Goal: Obtain resource: Download file/media

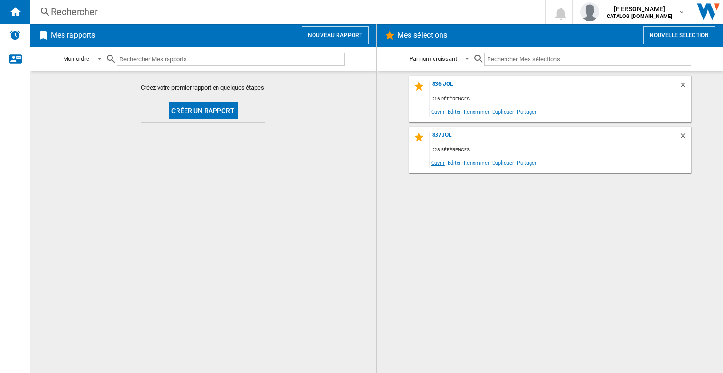
click at [433, 161] on span "Ouvrir" at bounding box center [438, 162] width 16 height 13
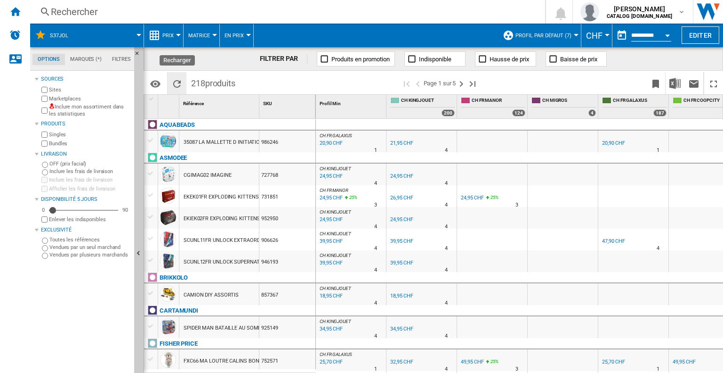
click at [183, 89] on button "Recharger" at bounding box center [177, 83] width 19 height 22
click at [266, 85] on span at bounding box center [320, 83] width 161 height 22
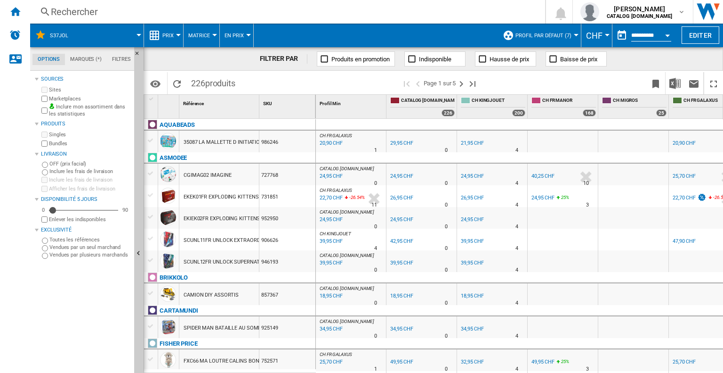
click at [282, 81] on span at bounding box center [320, 83] width 161 height 22
click at [560, 33] on span "Profil par défaut (7)" at bounding box center [544, 35] width 56 height 6
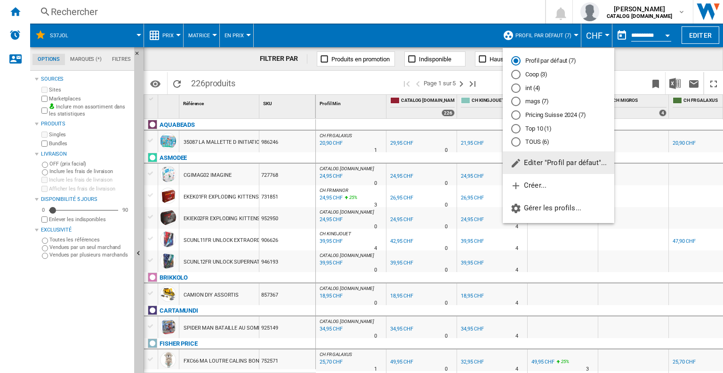
click at [538, 88] on md-radio-button "int (4)" at bounding box center [558, 87] width 95 height 9
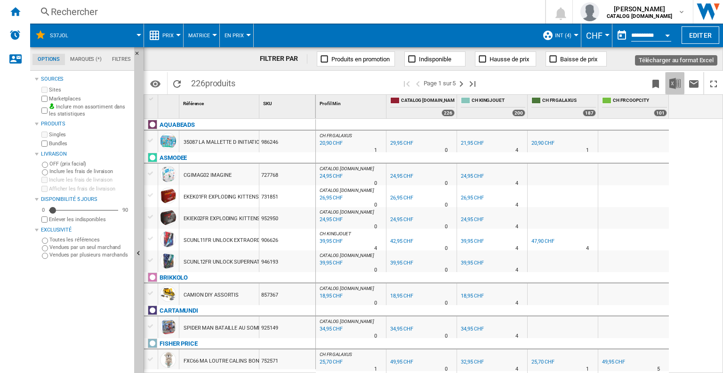
click at [679, 81] on img "Télécharger au format Excel" at bounding box center [675, 83] width 11 height 11
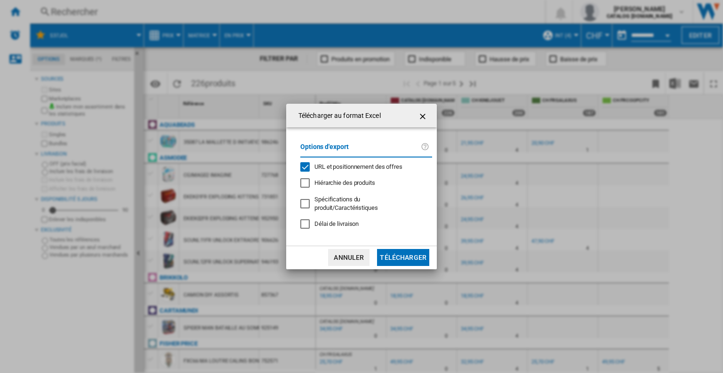
click at [357, 170] on span "URL et positionnement des offres" at bounding box center [359, 166] width 88 height 7
click at [397, 251] on button "Télécharger" at bounding box center [403, 257] width 52 height 17
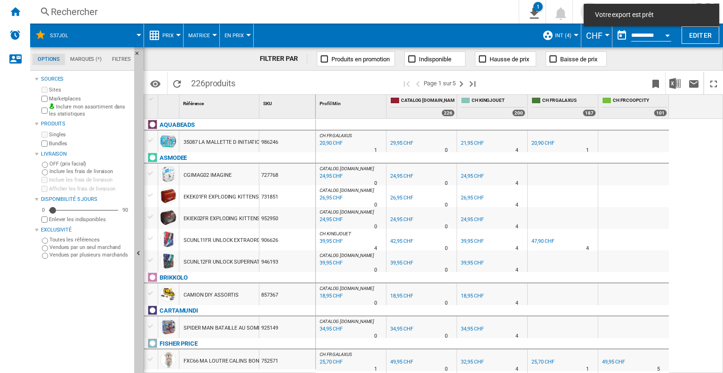
click at [549, 146] on div "20,90 CHF" at bounding box center [543, 143] width 23 height 6
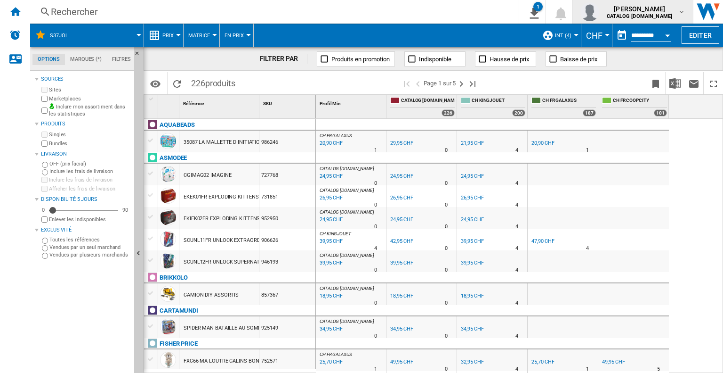
click at [655, 11] on span "[PERSON_NAME]" at bounding box center [639, 8] width 65 height 9
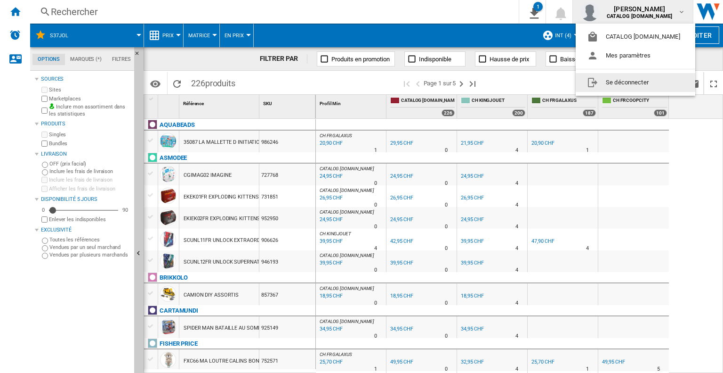
click at [635, 84] on button "Se déconnecter" at bounding box center [636, 82] width 120 height 19
